Goal: Transaction & Acquisition: Purchase product/service

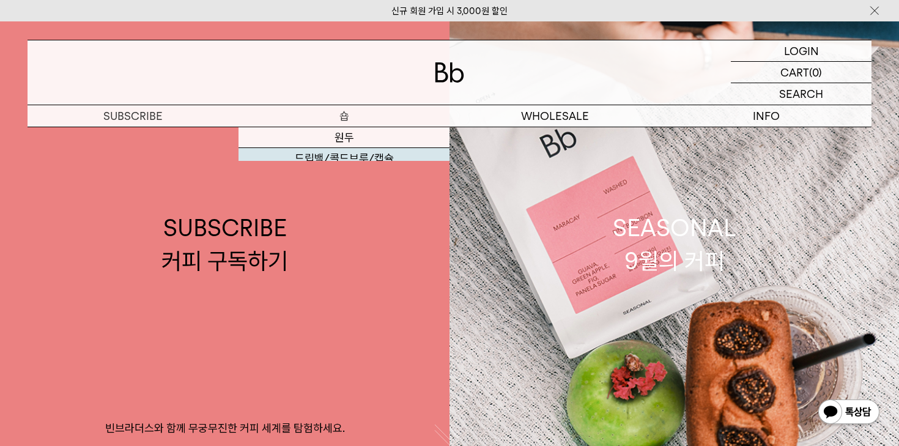
click at [341, 157] on link "SUBSCRIBE 커피 구독하기 빈브라더스와 함께 무궁무진한 커피 세계를 탐험하세요." at bounding box center [225, 244] width 450 height 446
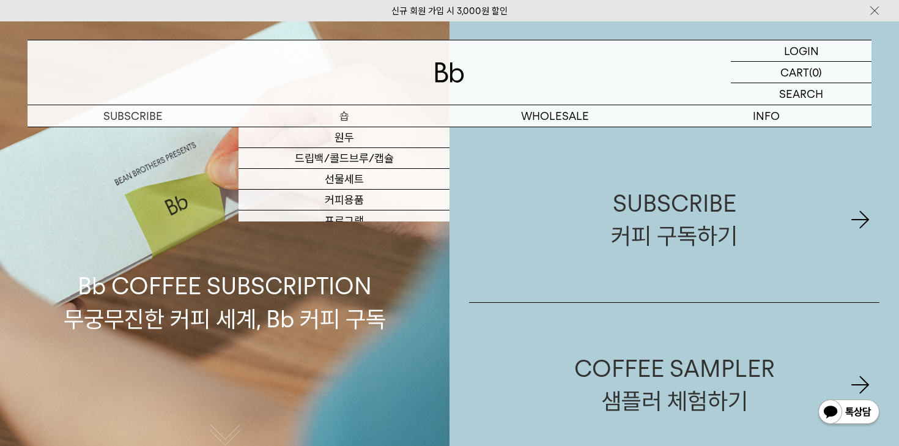
click at [349, 119] on p "숍" at bounding box center [344, 115] width 211 height 21
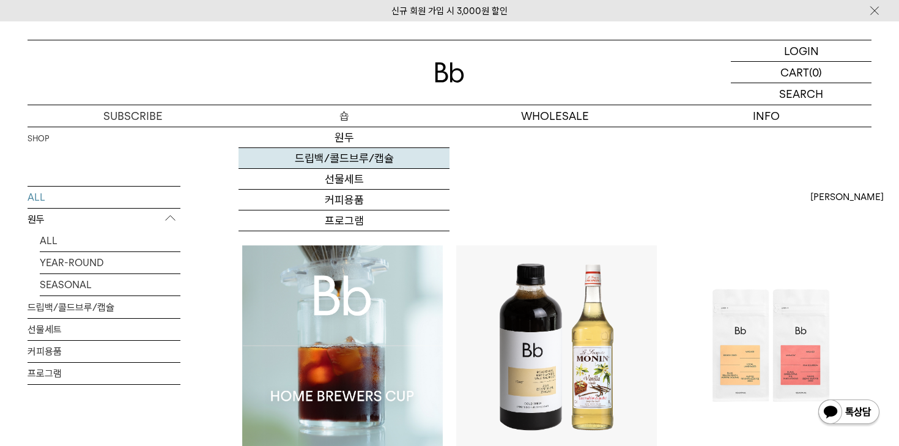
click at [351, 160] on link "드립백/콜드브루/캡슐" at bounding box center [344, 158] width 211 height 21
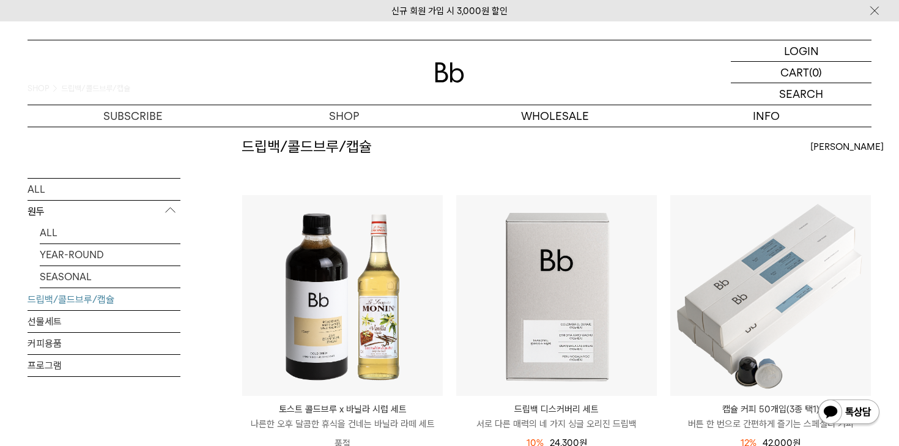
scroll to position [187, 0]
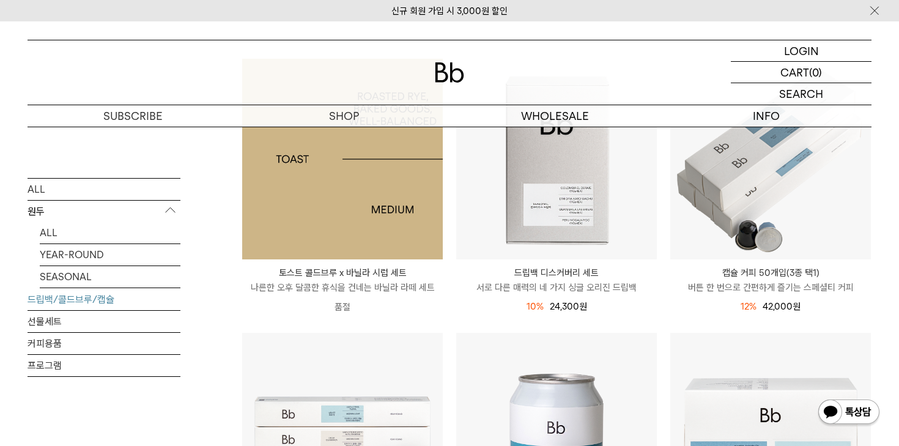
click at [363, 240] on img at bounding box center [342, 159] width 201 height 201
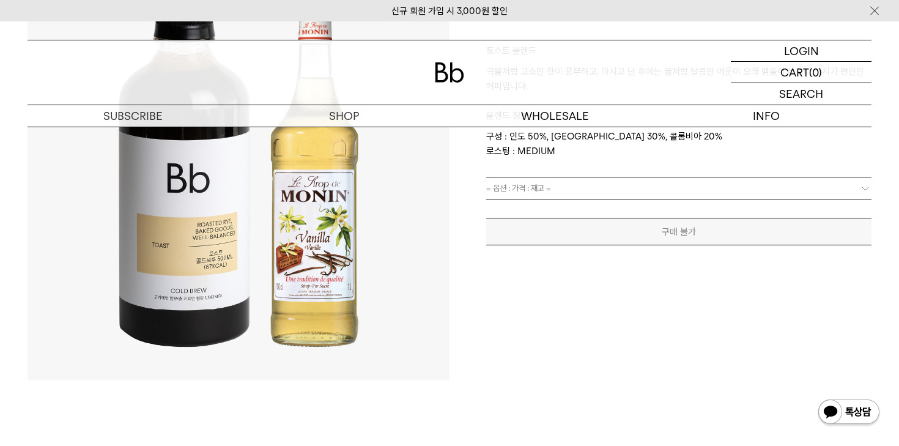
scroll to position [204, 0]
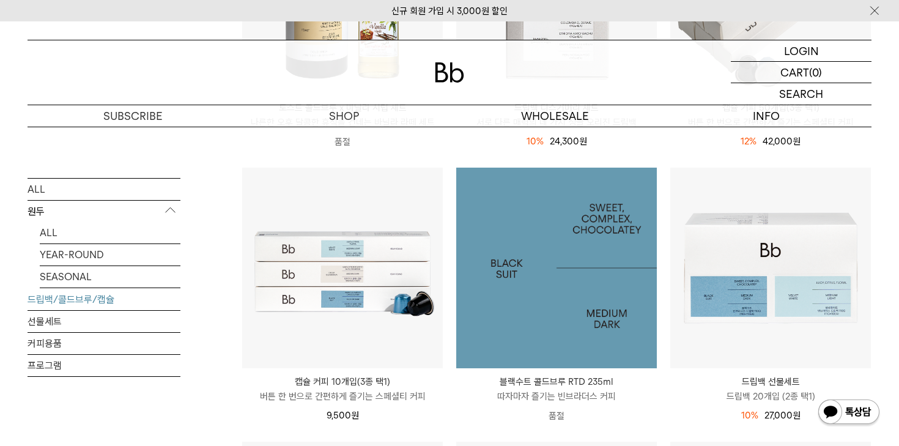
scroll to position [348, 0]
